Goal: Information Seeking & Learning: Learn about a topic

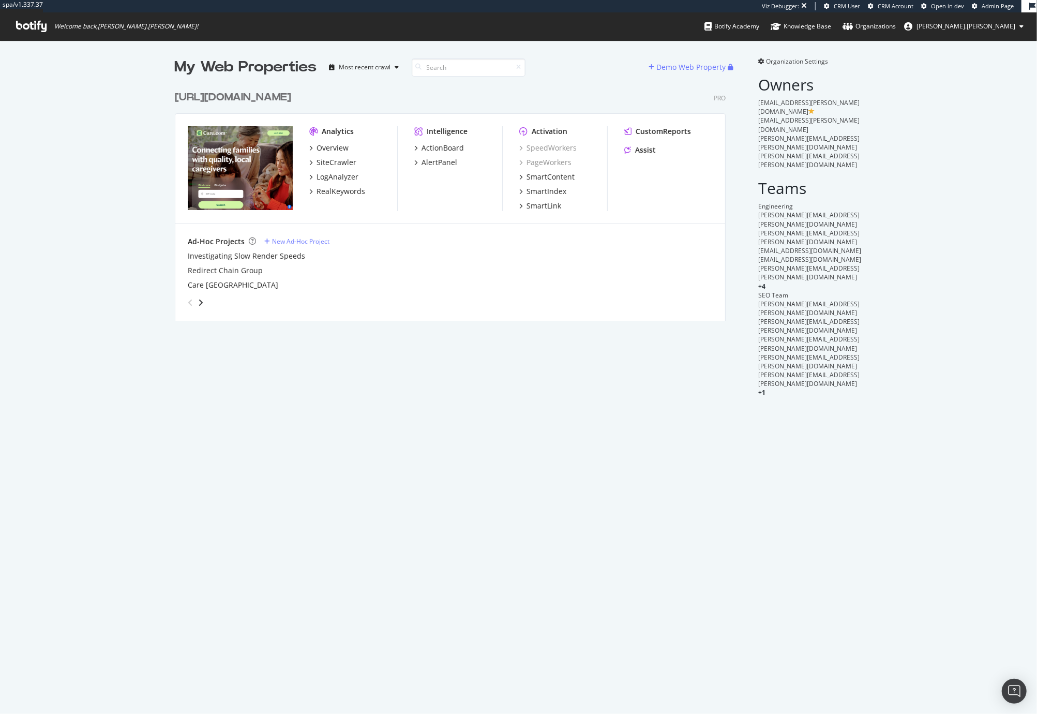
scroll to position [243, 559]
click at [338, 150] on div "Overview" at bounding box center [333, 148] width 32 height 10
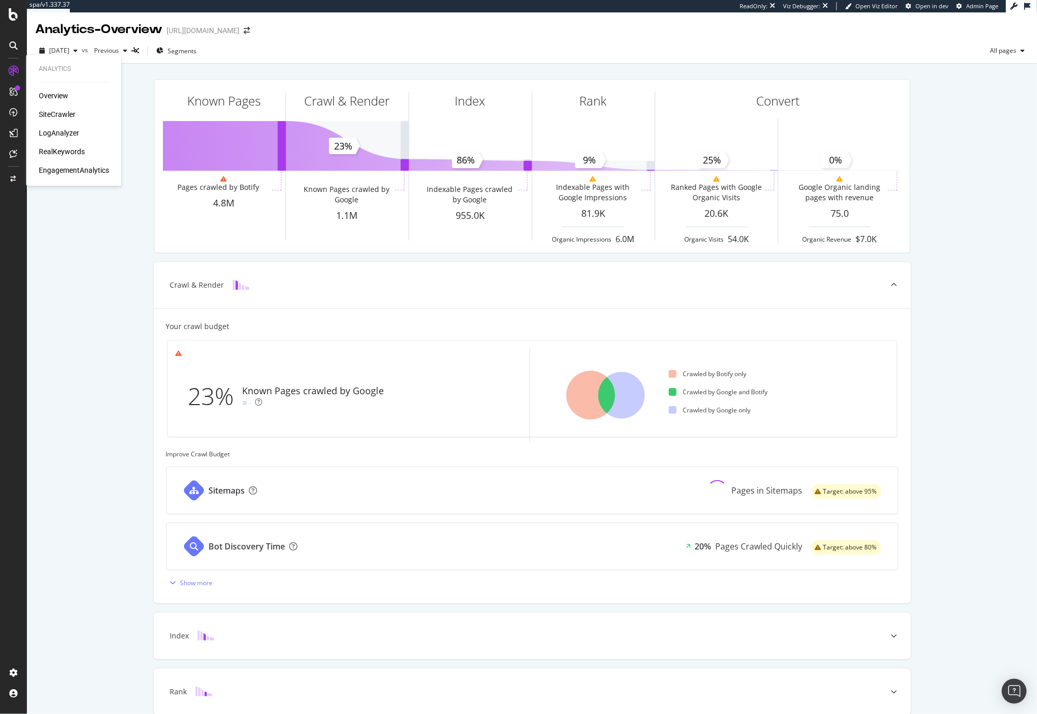
click at [59, 150] on div "RealKeywords" at bounding box center [62, 151] width 46 height 10
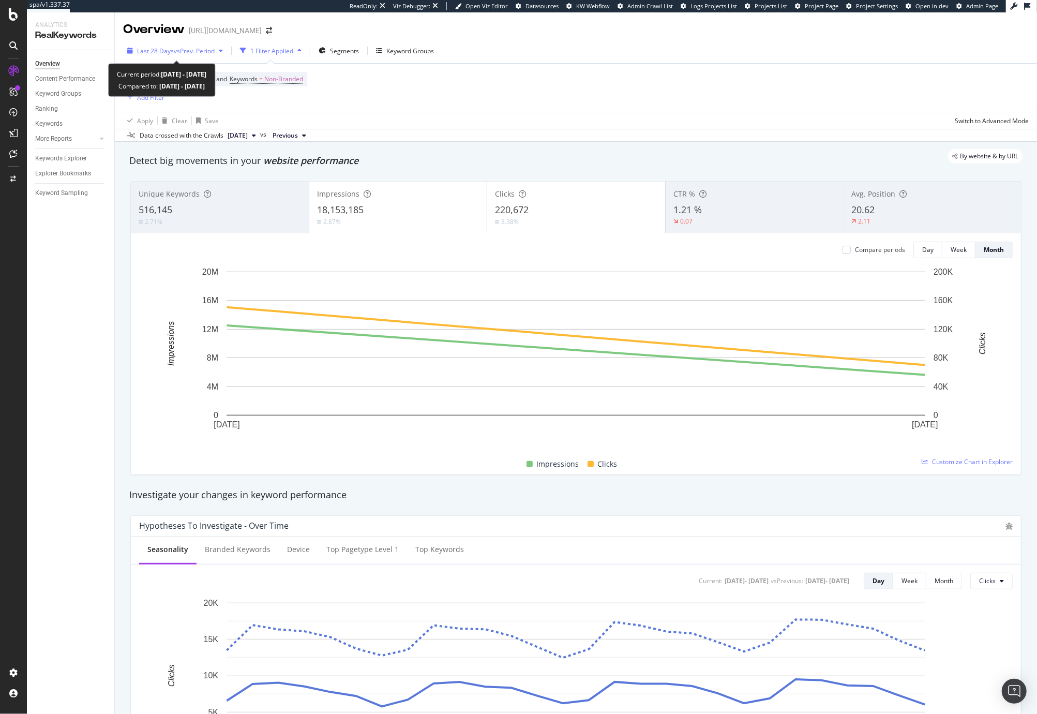
click at [175, 52] on span "vs Prev. Period" at bounding box center [194, 51] width 41 height 9
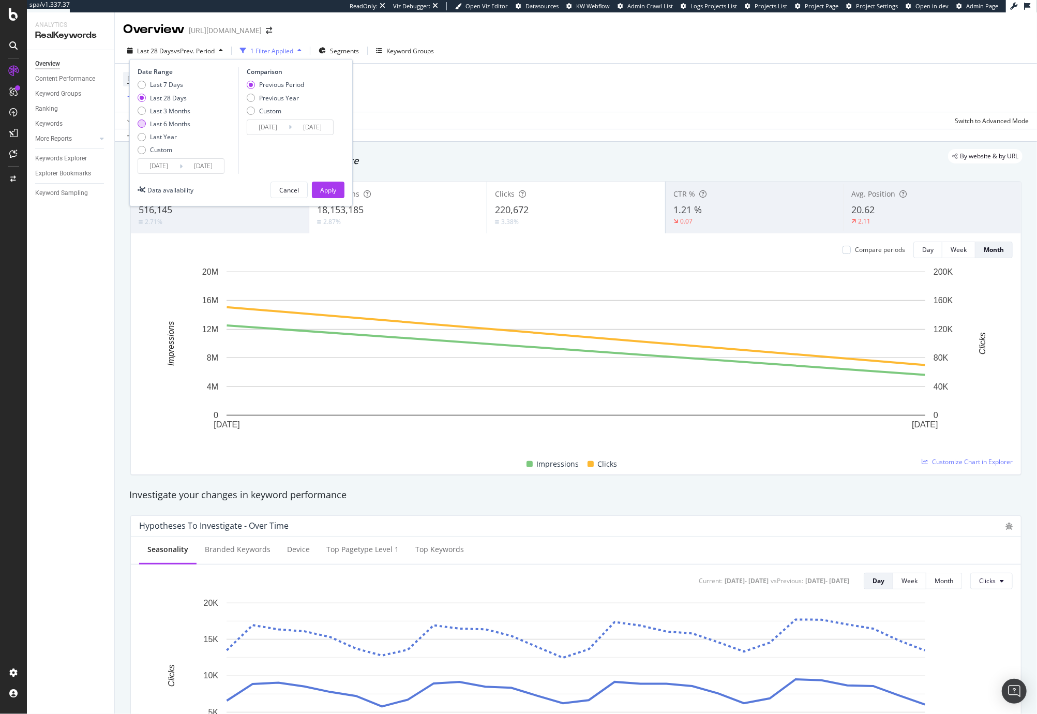
click at [181, 124] on div "Last 6 Months" at bounding box center [170, 123] width 40 height 9
type input "[DATE]"
click at [323, 187] on div "Apply" at bounding box center [328, 190] width 16 height 9
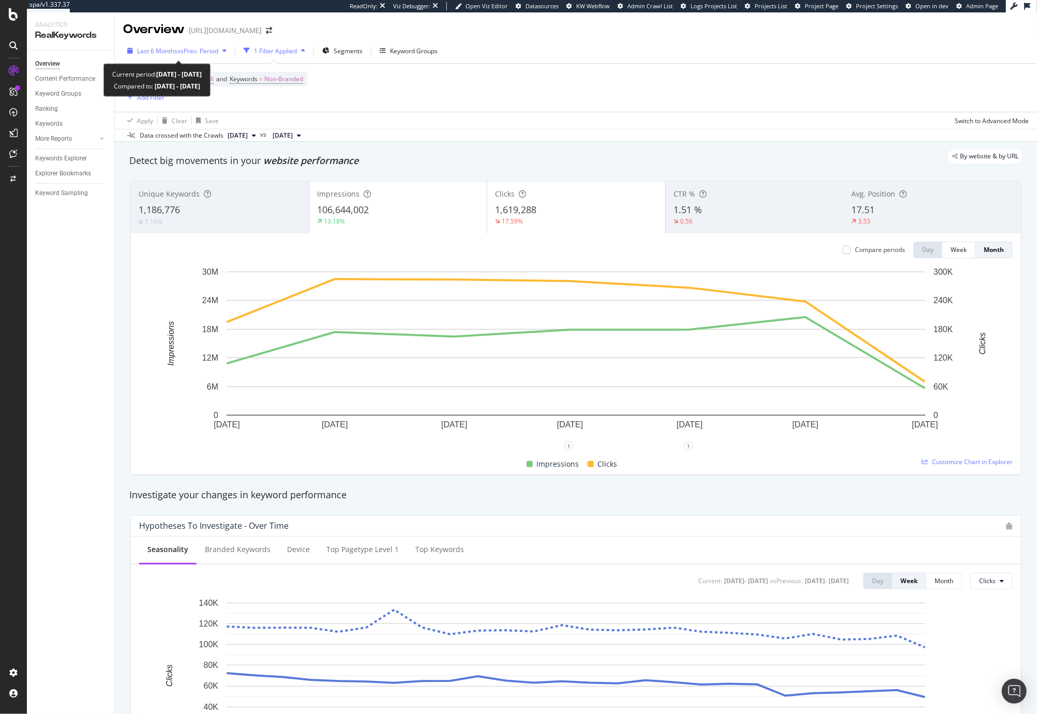
click at [203, 56] on div "Last 6 Months vs Prev. Period" at bounding box center [177, 51] width 108 height 16
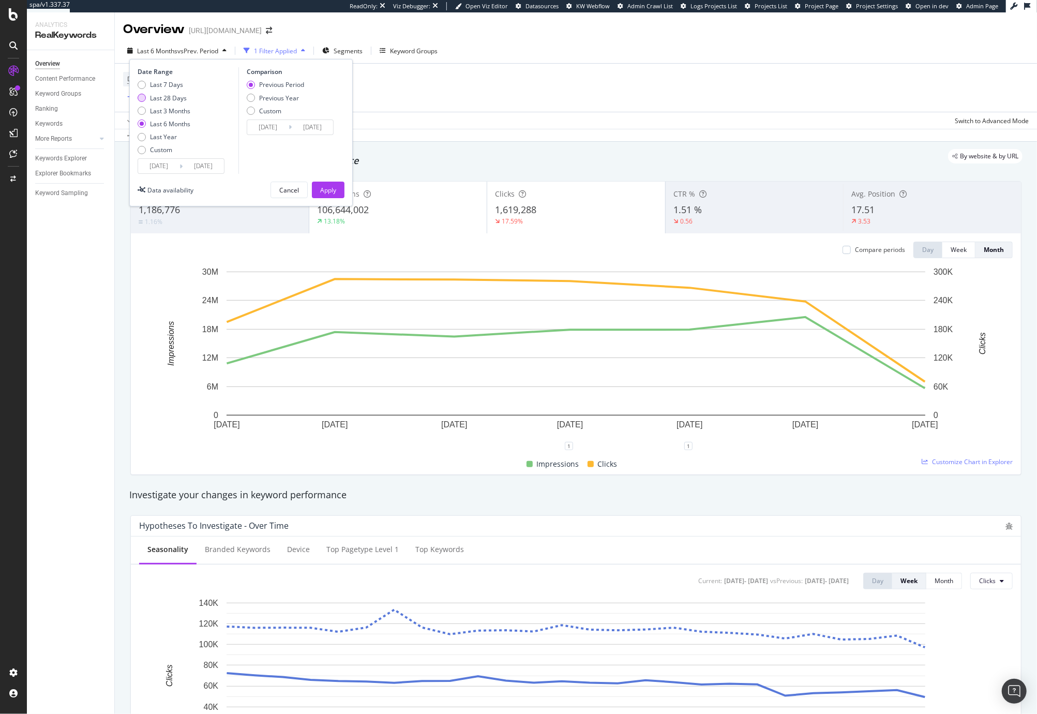
click at [184, 97] on div "Last 28 Days" at bounding box center [168, 98] width 37 height 9
type input "[DATE]"
click at [337, 195] on button "Apply" at bounding box center [328, 190] width 33 height 17
